Goal: Task Accomplishment & Management: Manage account settings

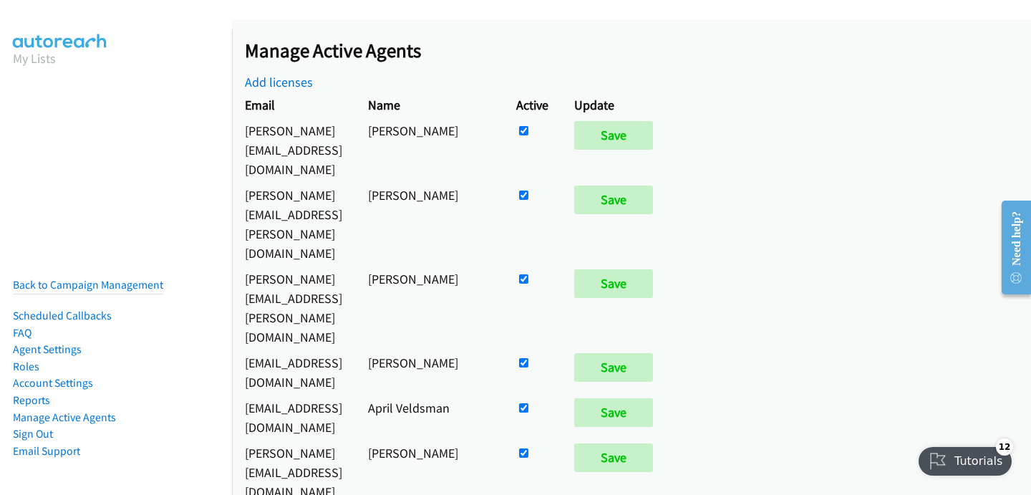
scroll to position [826, 0]
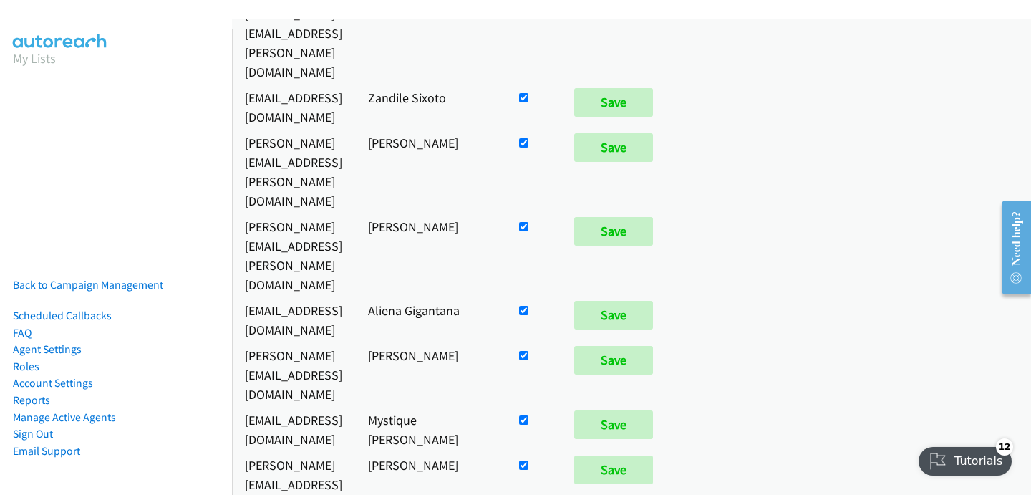
checkbox input "false"
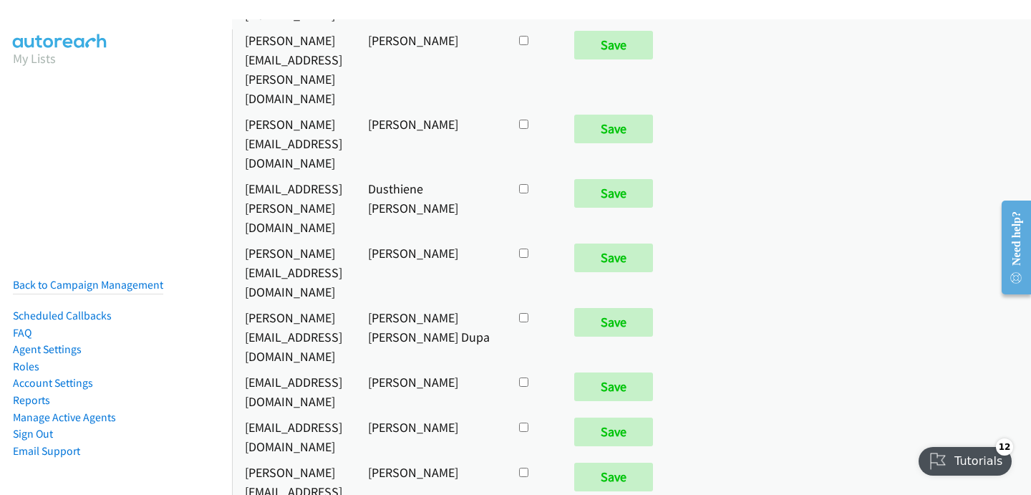
scroll to position [7406, 0]
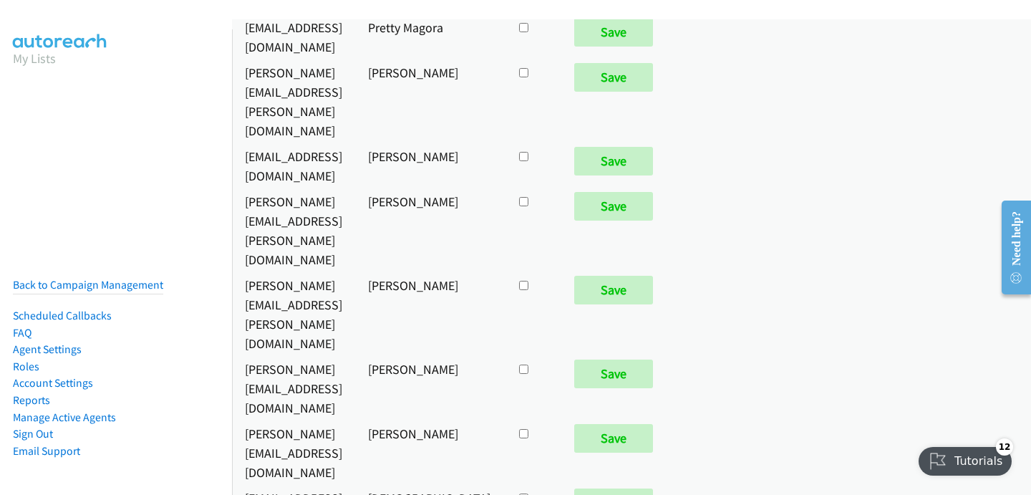
checkbox input "true"
